Goal: Information Seeking & Learning: Understand process/instructions

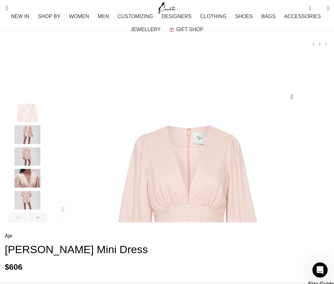
scroll to position [0, 142]
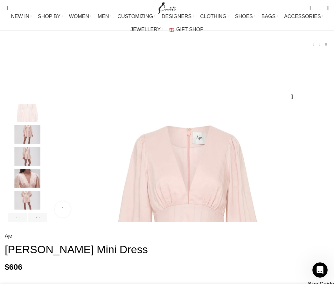
click at [105, 176] on img "1 / 6" at bounding box center [188, 242] width 276 height 276
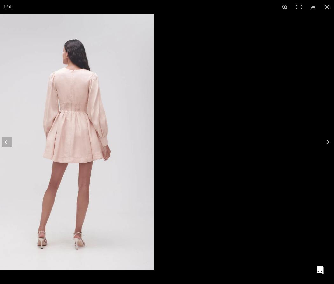
drag, startPoint x: 165, startPoint y: 132, endPoint x: 398, endPoint y: 76, distance: 239.4
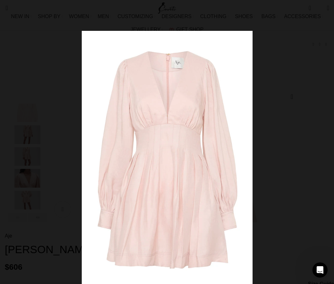
drag, startPoint x: 215, startPoint y: 94, endPoint x: 194, endPoint y: 100, distance: 22.2
click at [194, 101] on img at bounding box center [167, 159] width 171 height 256
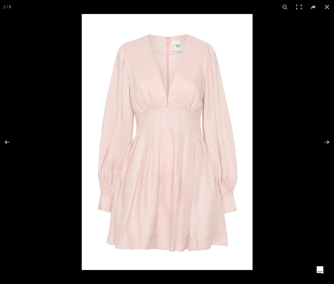
click at [194, 100] on img at bounding box center [167, 142] width 171 height 256
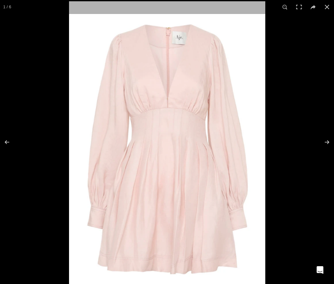
scroll to position [0, 213]
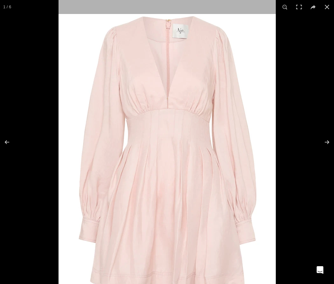
click at [175, 78] on img at bounding box center [166, 152] width 217 height 325
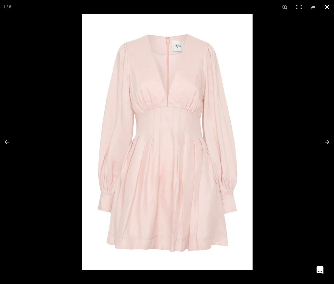
click at [325, 4] on button at bounding box center [327, 7] width 14 height 14
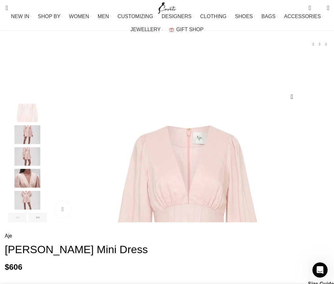
click at [126, 154] on img "1 / 6" at bounding box center [188, 242] width 276 height 276
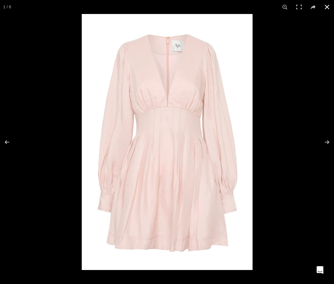
scroll to position [0, 284]
click at [326, 6] on button at bounding box center [327, 7] width 14 height 14
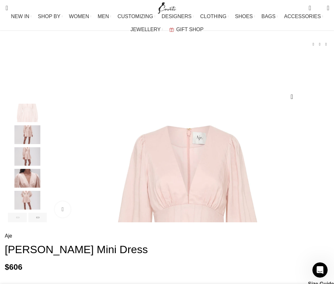
click at [27, 138] on img "2 / 6" at bounding box center [27, 134] width 39 height 19
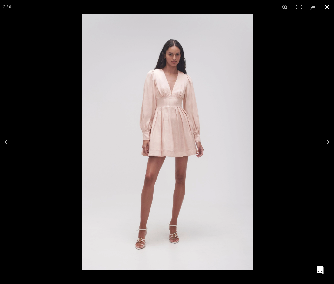
click at [324, 6] on button at bounding box center [327, 7] width 14 height 14
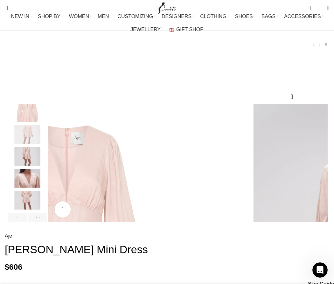
click at [32, 184] on img "4 / 6" at bounding box center [27, 178] width 39 height 19
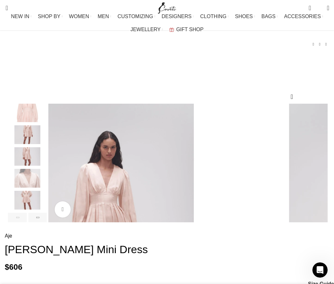
scroll to position [0, 355]
click at [22, 209] on img "5 / 6" at bounding box center [27, 200] width 39 height 19
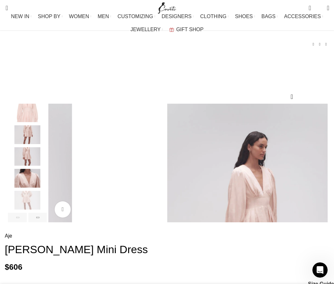
click at [24, 187] on img "4 / 6" at bounding box center [27, 178] width 39 height 19
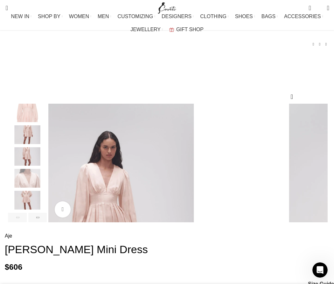
click at [8, 165] on img "3 / 6" at bounding box center [27, 156] width 39 height 19
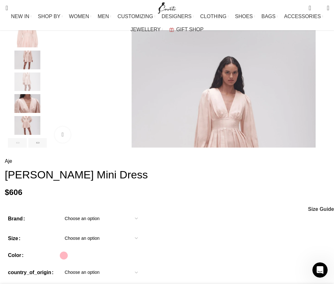
scroll to position [110, 0]
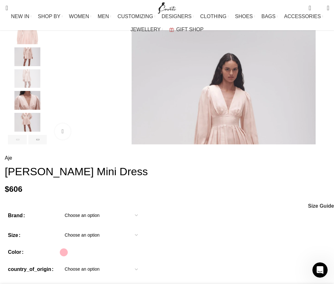
click at [22, 132] on img "5 / 6" at bounding box center [27, 122] width 39 height 19
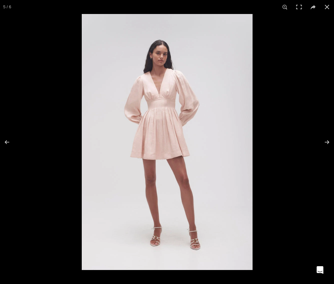
scroll to position [0, 426]
click at [293, 89] on div at bounding box center [249, 156] width 334 height 284
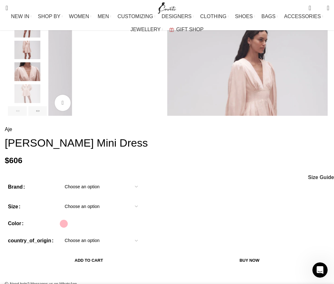
scroll to position [152, 0]
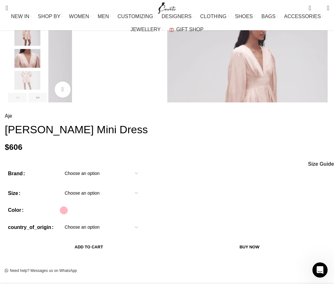
click at [27, 90] on img "5 / 6" at bounding box center [27, 80] width 39 height 19
click at [30, 93] on div "5 / 6" at bounding box center [27, 82] width 39 height 22
click at [30, 102] on div "Next slide" at bounding box center [37, 98] width 19 height 10
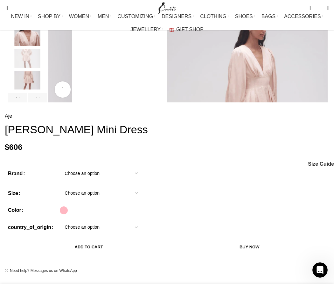
click at [30, 102] on div "Next slide" at bounding box center [37, 98] width 19 height 10
click at [28, 90] on img "6 / 6" at bounding box center [27, 80] width 39 height 19
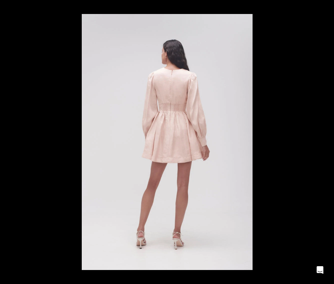
scroll to position [0, 567]
click at [327, 3] on button at bounding box center [327, 7] width 14 height 14
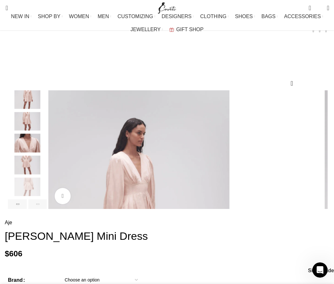
scroll to position [0, 0]
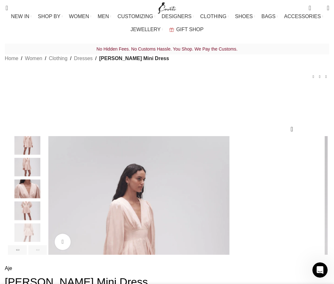
drag, startPoint x: 173, startPoint y: 124, endPoint x: 320, endPoint y: 126, distance: 147.4
click at [320, 275] on h1 "[PERSON_NAME] Mini Dress" at bounding box center [167, 281] width 324 height 13
copy h1 "[PERSON_NAME] Mini Dress"
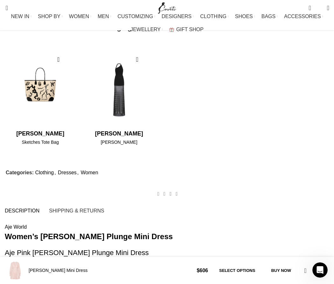
scroll to position [488, 0]
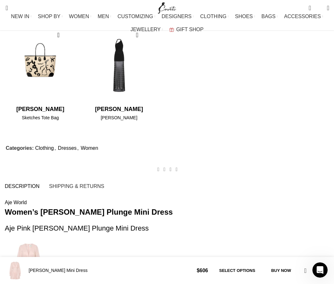
drag, startPoint x: 5, startPoint y: 88, endPoint x: 179, endPoint y: 183, distance: 199.2
copy div "Lor Ipsu Dolors Ametco Adip Elits D eiusmodte incid utl etd mag aliqua, eni Adm…"
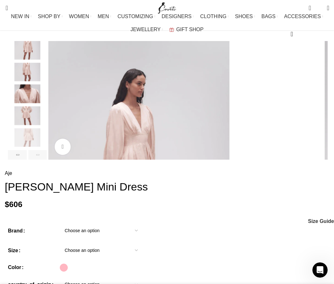
scroll to position [102, 0]
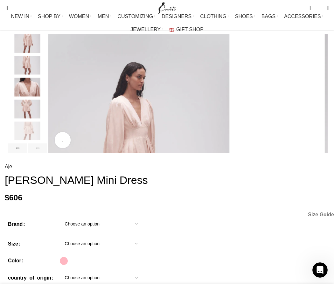
click at [321, 212] on span "Size Guide" at bounding box center [321, 214] width 26 height 5
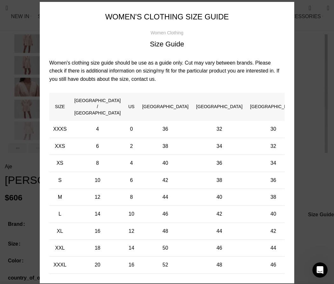
scroll to position [0, 1064]
